Goal: Check status

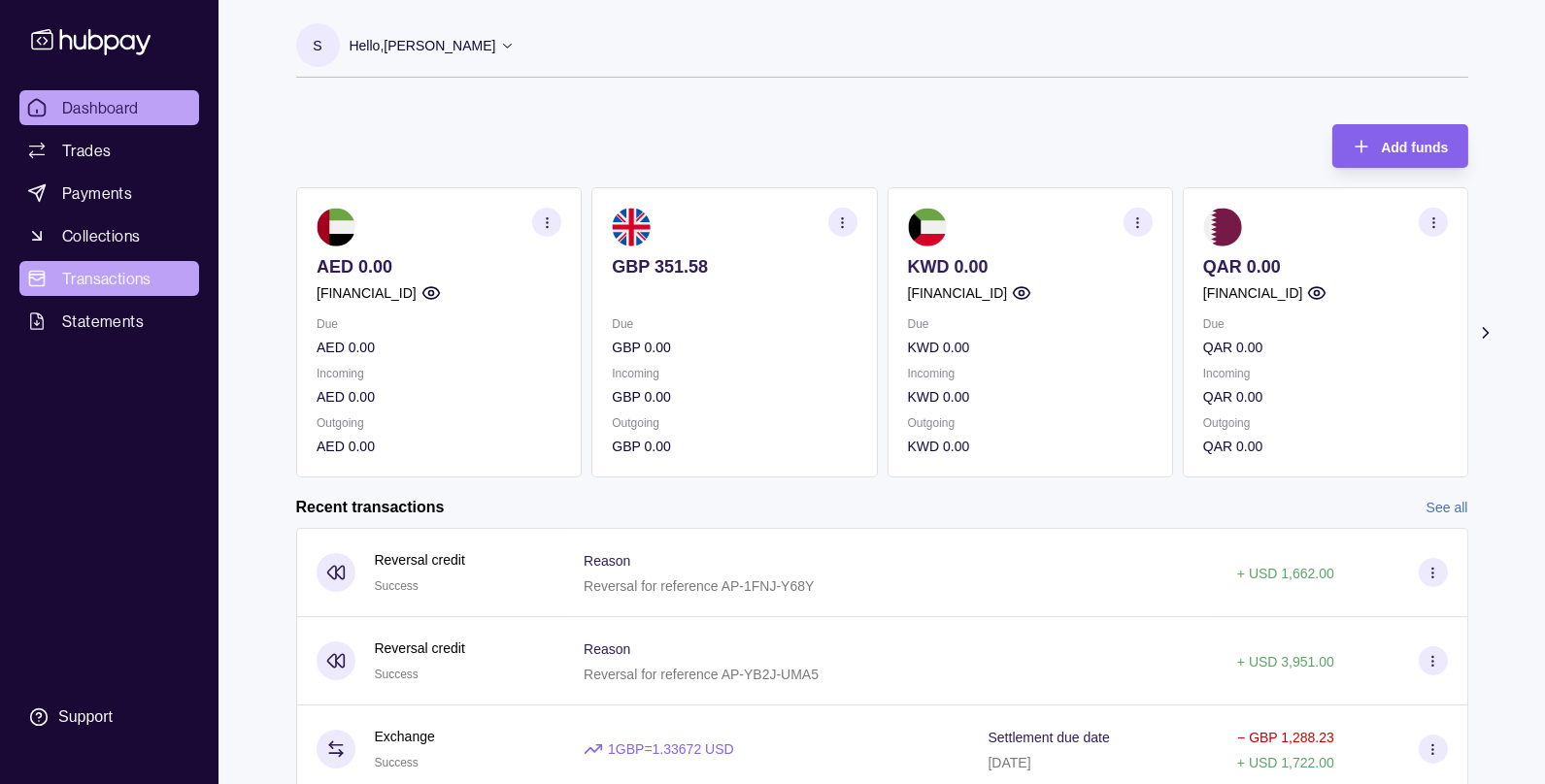
click at [101, 265] on link "Transactions" at bounding box center [109, 279] width 179 height 35
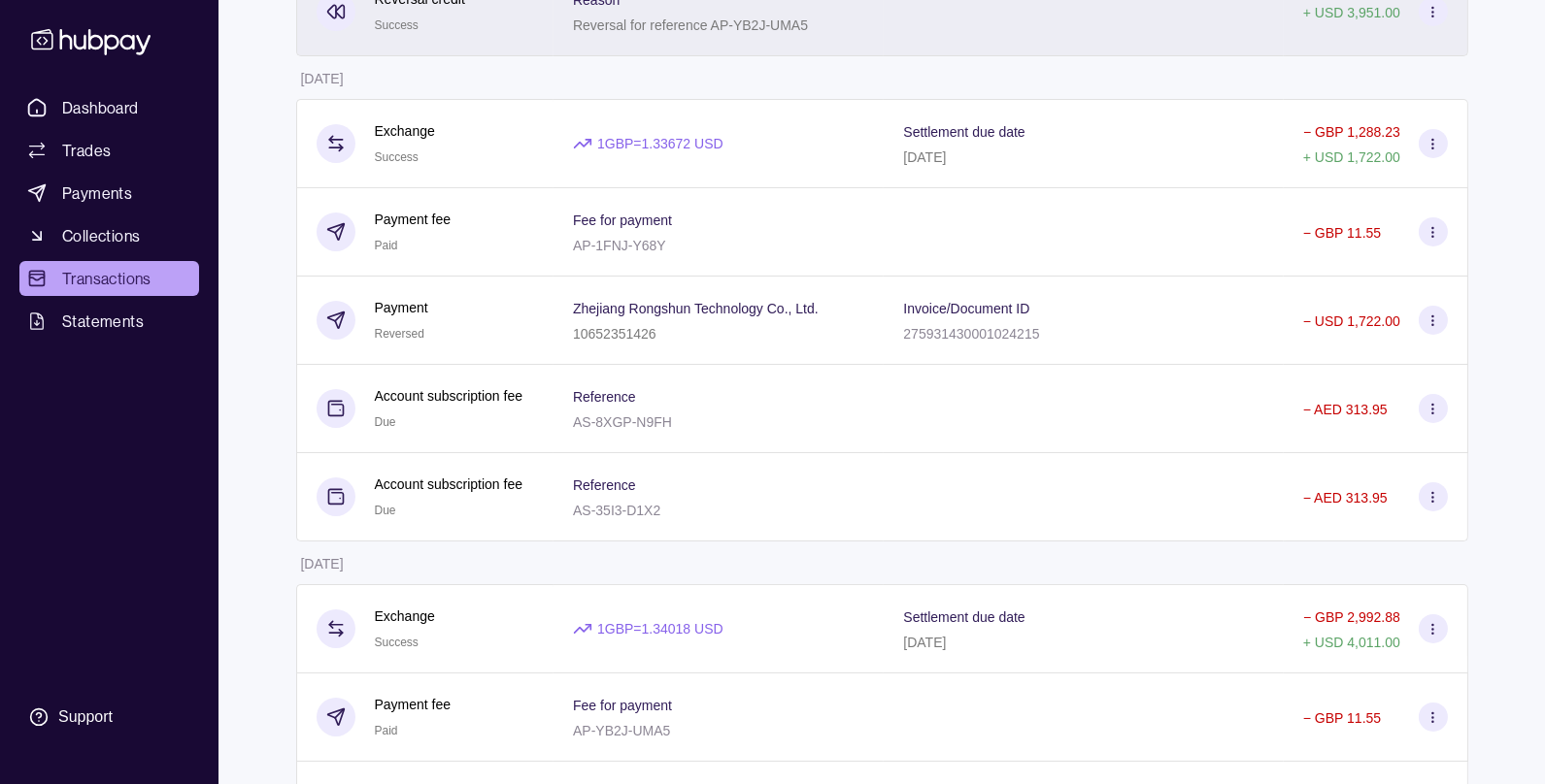
scroll to position [379, 0]
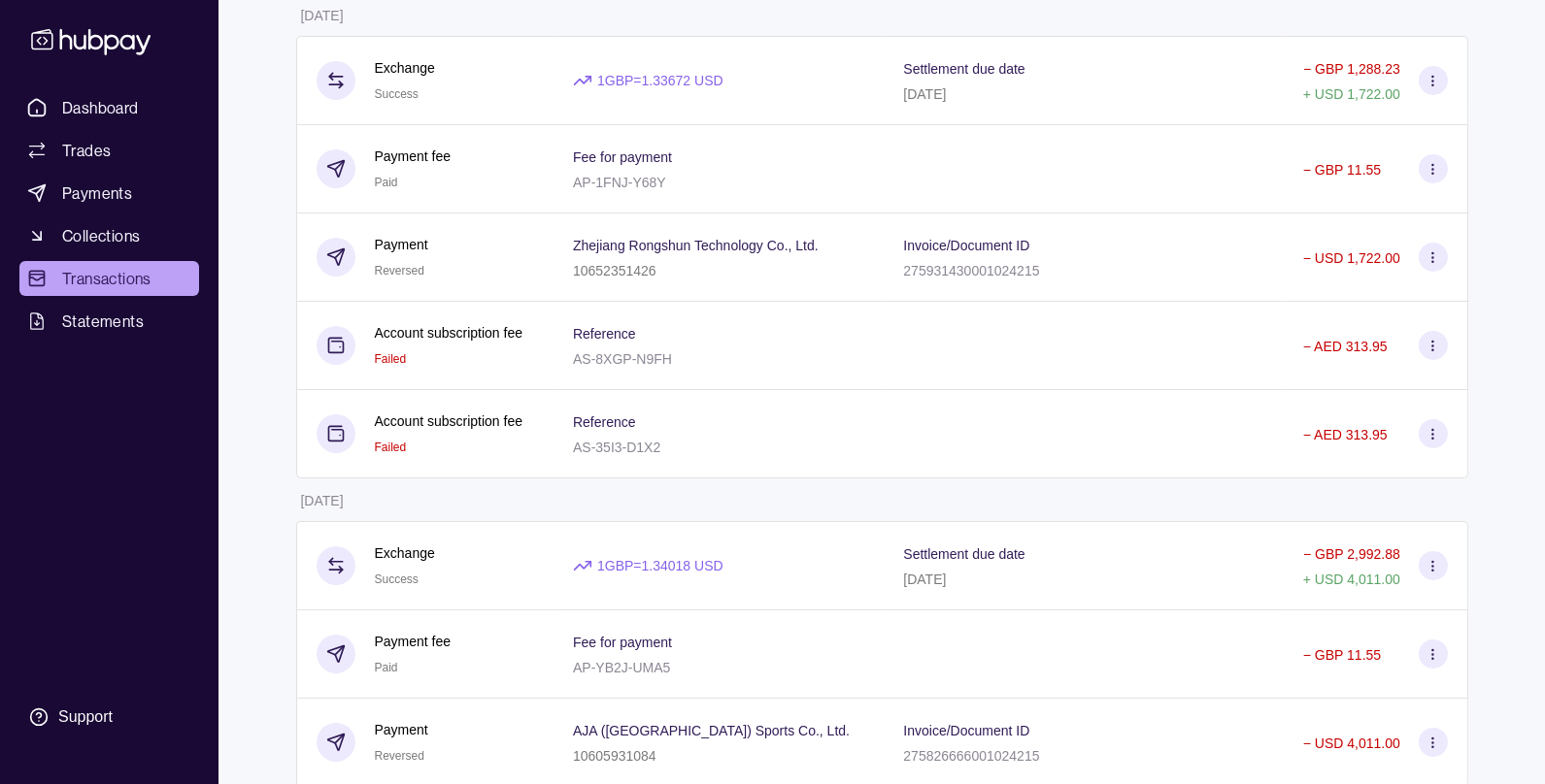
scroll to position [443, 0]
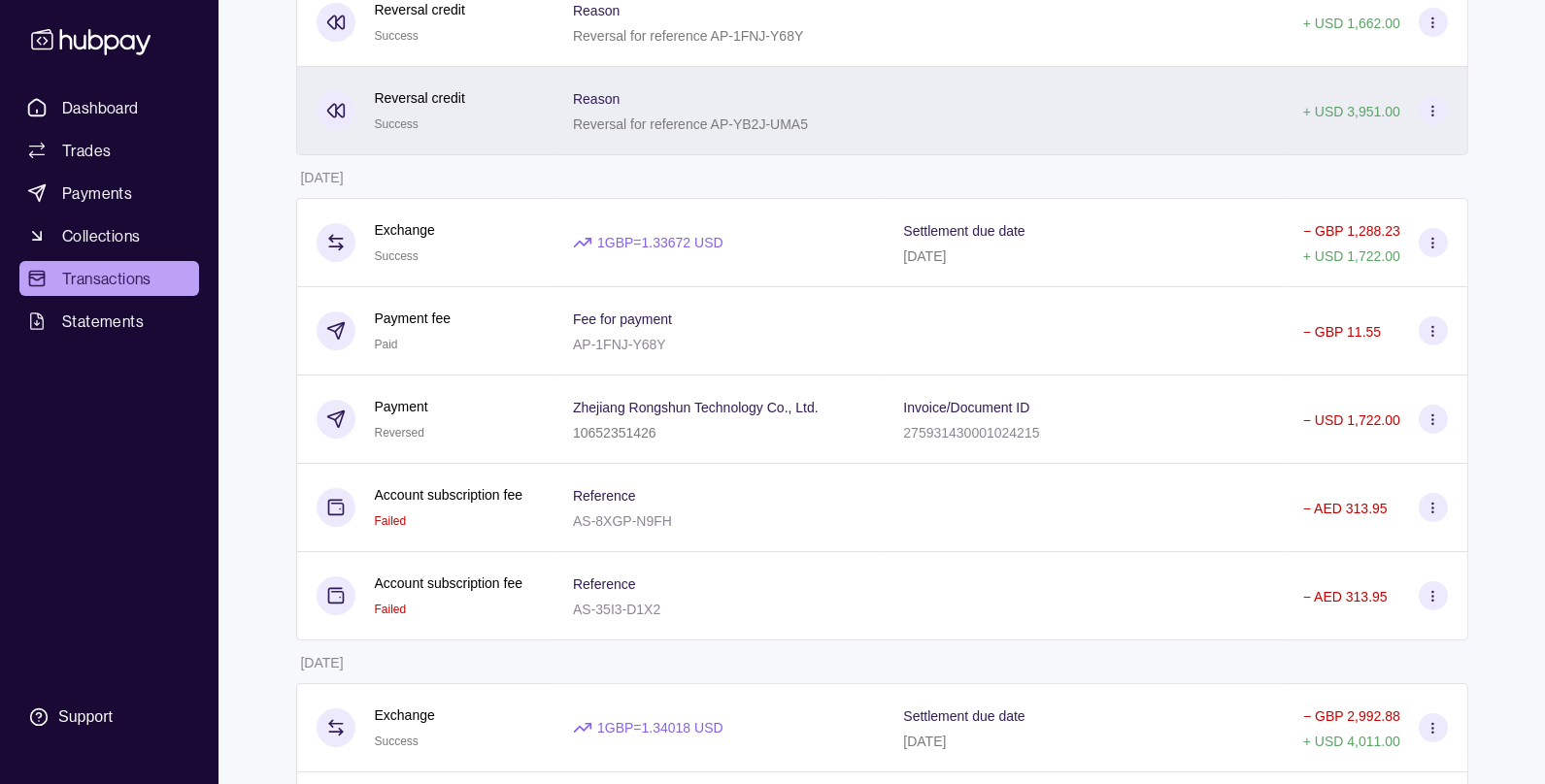
scroll to position [282, 0]
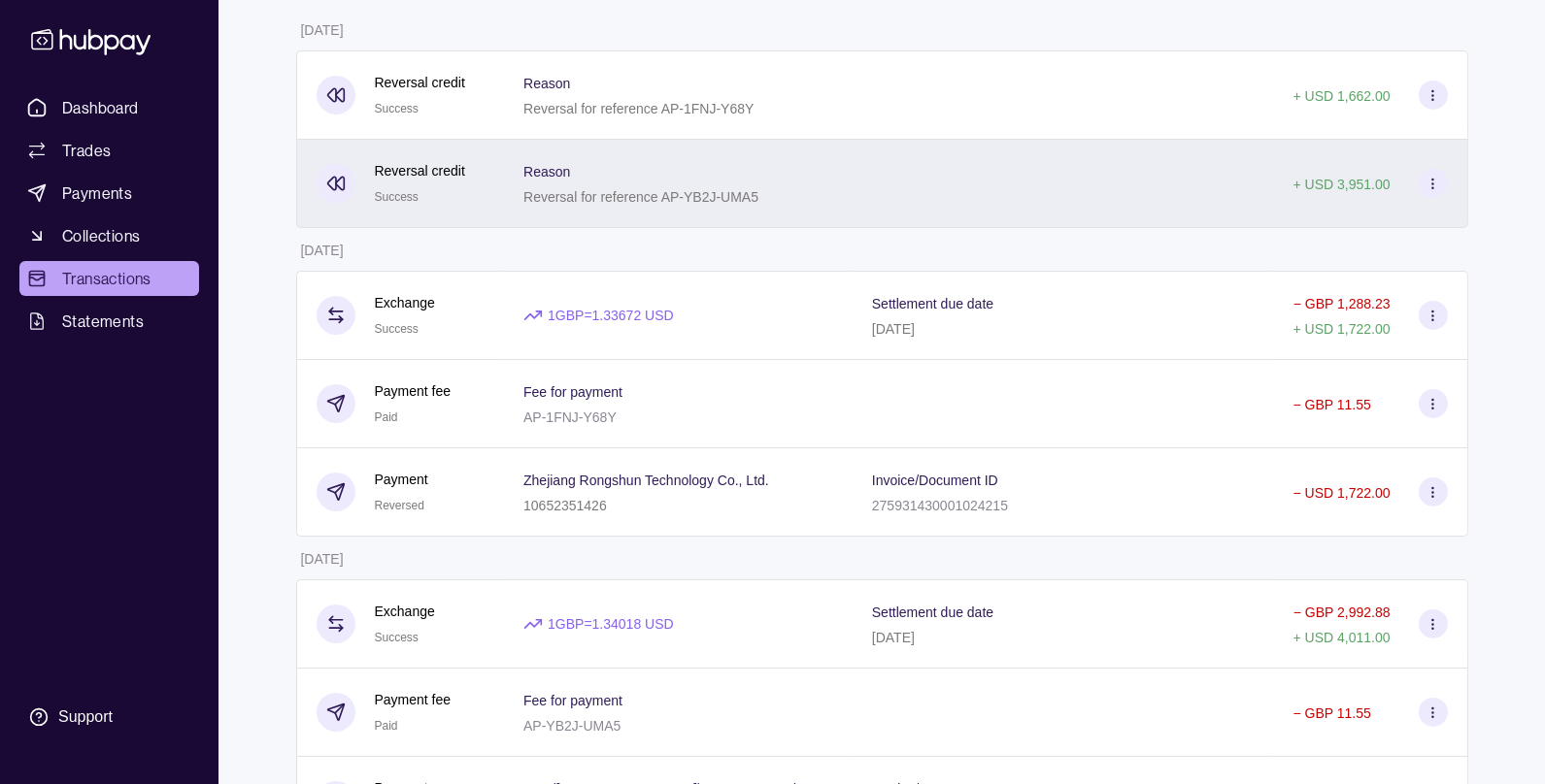
scroll to position [286, 0]
